Goal: Information Seeking & Learning: Learn about a topic

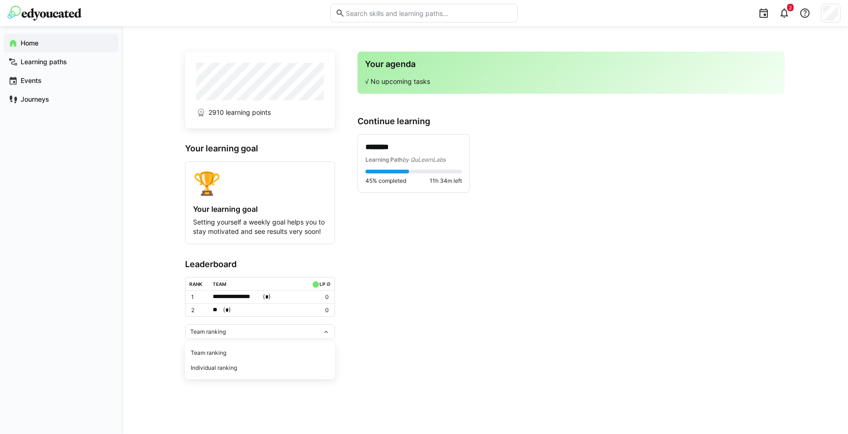
click at [434, 148] on p "********" at bounding box center [413, 147] width 96 height 11
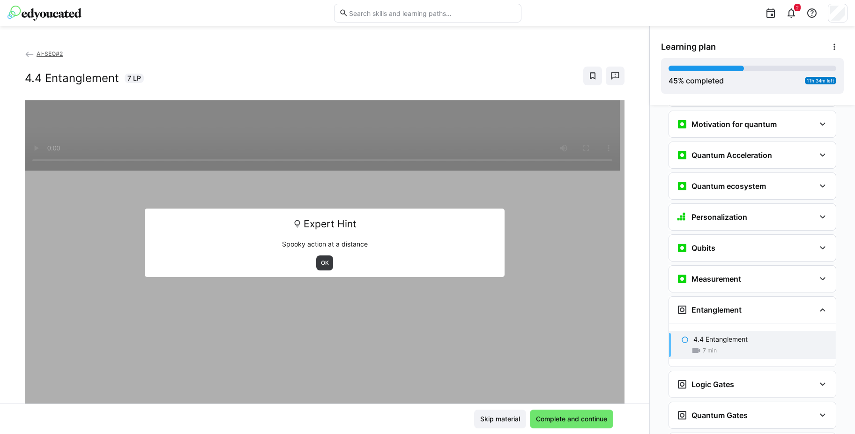
scroll to position [975, 0]
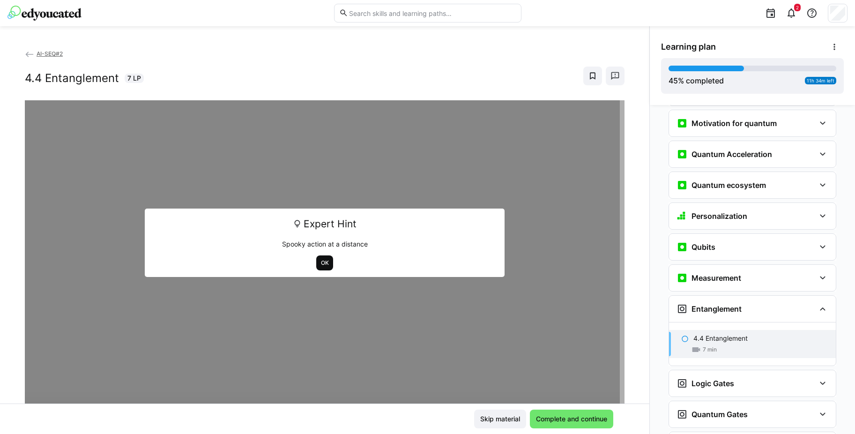
click at [325, 262] on span "OK" at bounding box center [325, 262] width 10 height 7
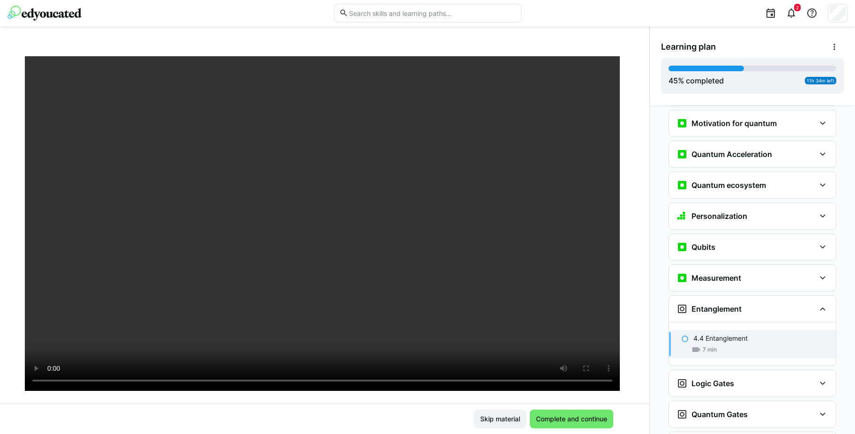
scroll to position [43, 0]
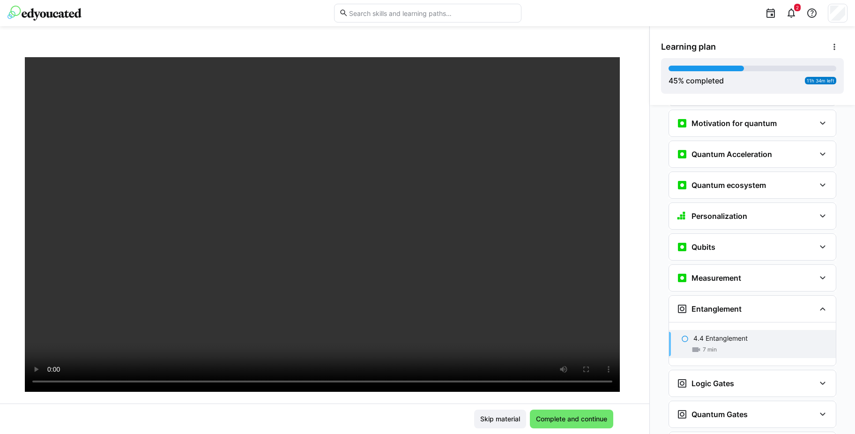
click at [35, 399] on div at bounding box center [325, 274] width 600 height 434
click at [563, 419] on span "Complete and continue" at bounding box center [571, 418] width 74 height 9
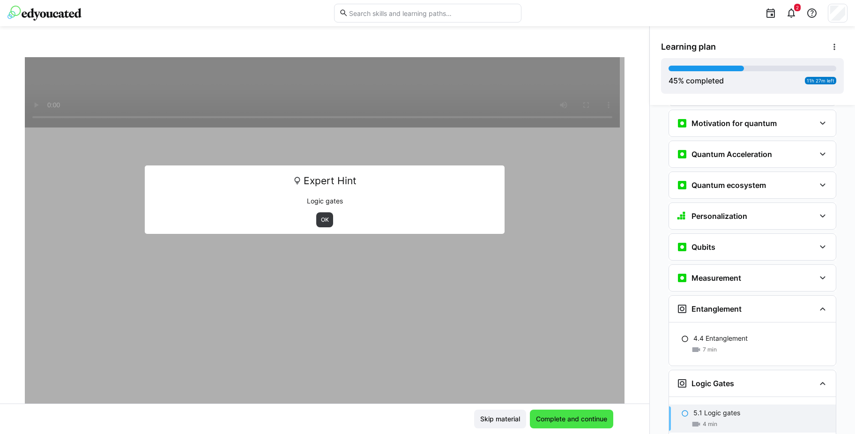
scroll to position [1014, 0]
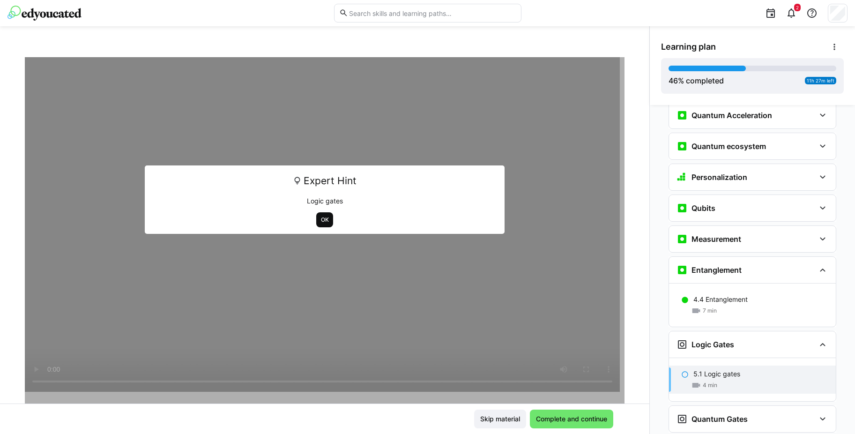
click at [320, 220] on span "OK" at bounding box center [325, 219] width 10 height 7
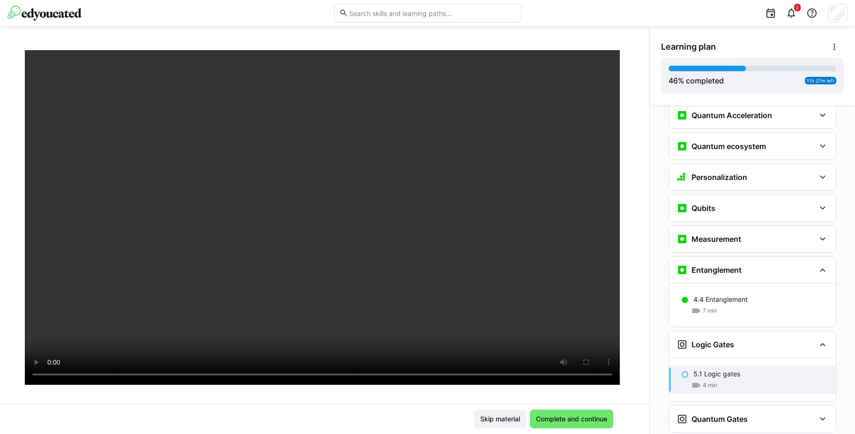
scroll to position [60, 0]
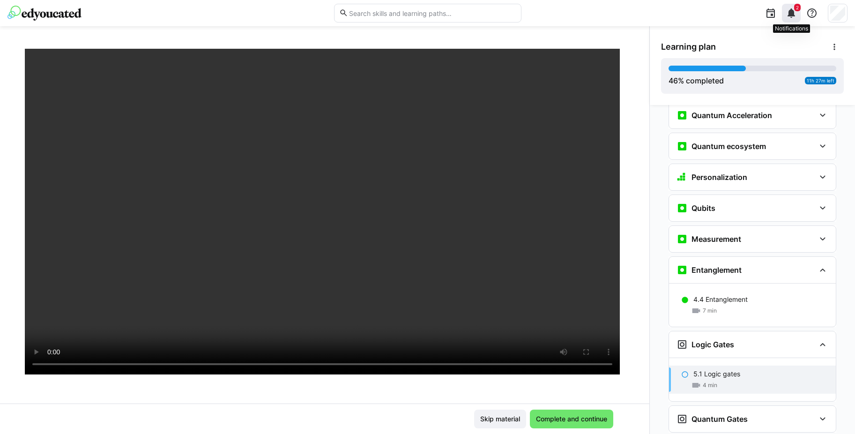
click at [796, 21] on div "2" at bounding box center [791, 13] width 19 height 19
click at [362, 415] on div "Skip material Complete and continue" at bounding box center [324, 418] width 577 height 19
click at [589, 424] on span "Complete and continue" at bounding box center [571, 418] width 83 height 19
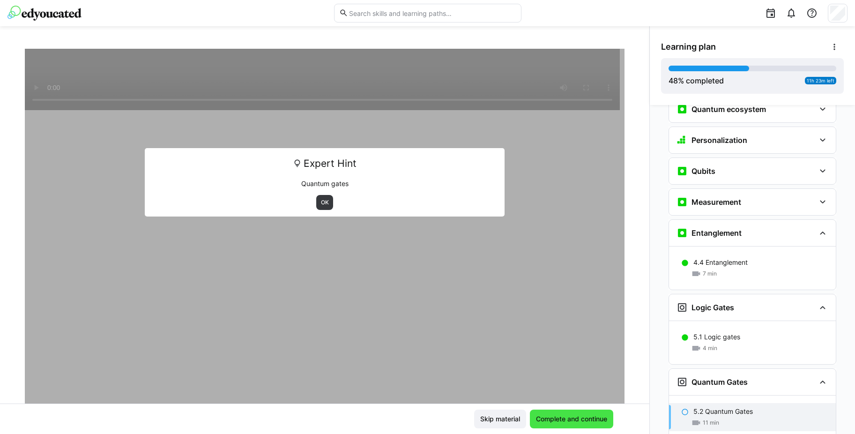
scroll to position [1058, 0]
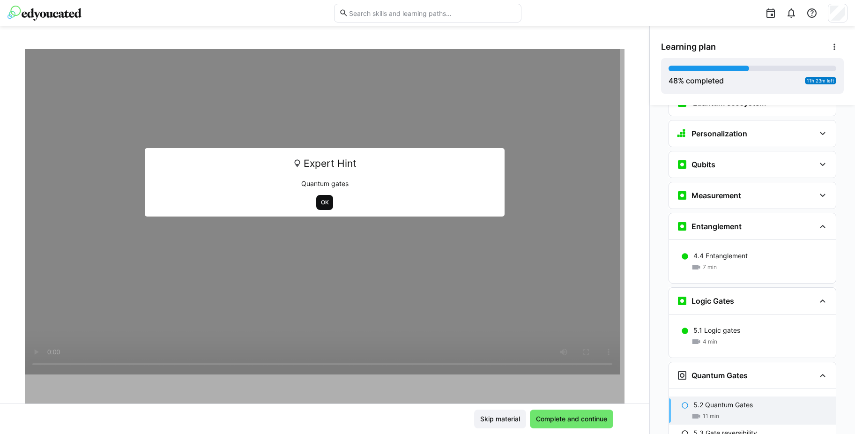
click at [326, 202] on span "OK" at bounding box center [324, 202] width 17 height 15
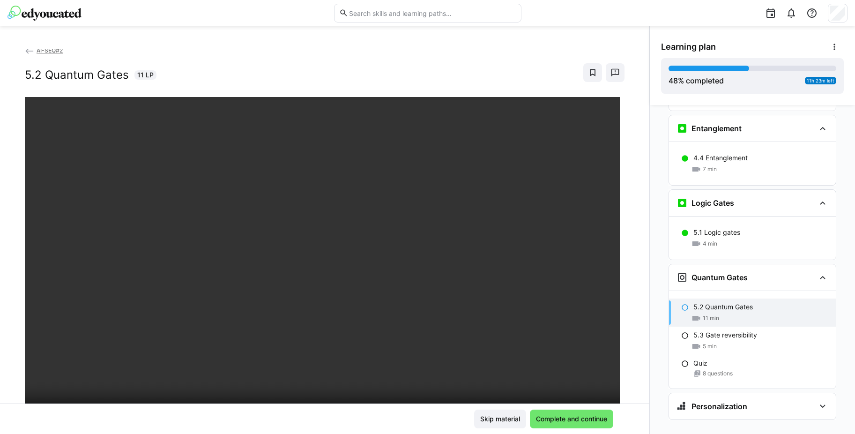
scroll to position [72, 0]
